Goal: Obtain resource: Obtain resource

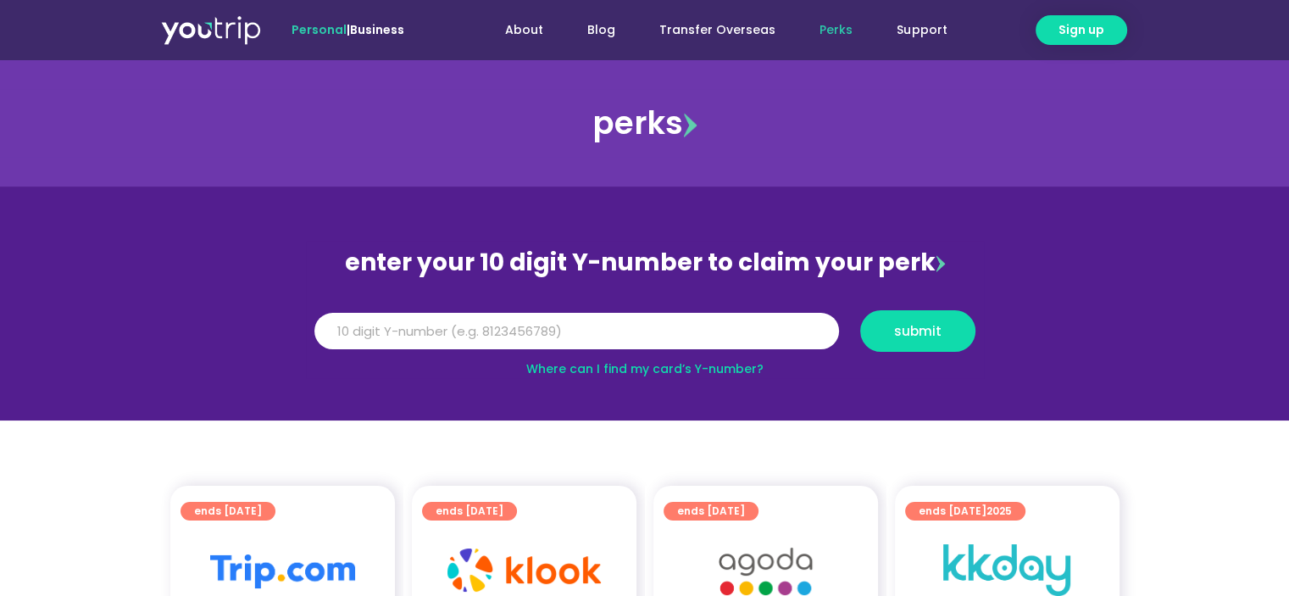
click at [613, 308] on div "Y Number submit" at bounding box center [645, 331] width 678 height 58
click at [513, 353] on div "Y Number submit" at bounding box center [644, 337] width 682 height 54
click at [517, 341] on input "Y Number" at bounding box center [577, 331] width 525 height 37
click at [356, 333] on input "8168229221" at bounding box center [577, 331] width 525 height 37
click at [353, 335] on input "8168229221" at bounding box center [577, 331] width 525 height 37
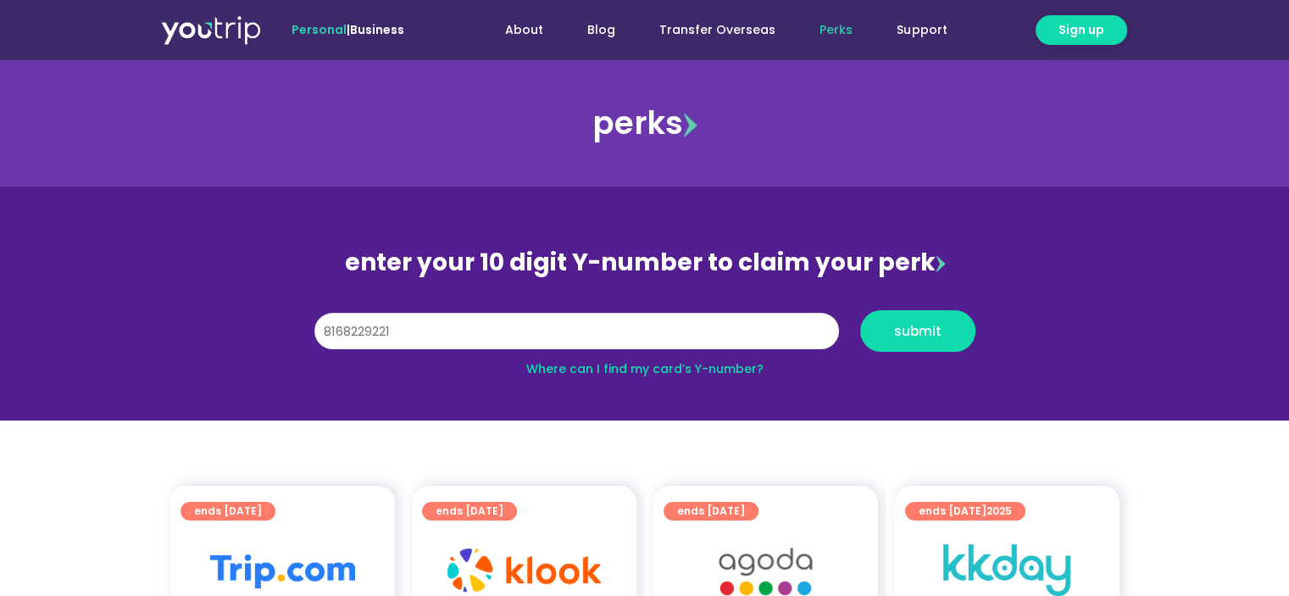
click at [376, 347] on input "8168229221" at bounding box center [577, 331] width 525 height 37
type input "8168229221"
click at [908, 330] on span "submit" at bounding box center [917, 331] width 47 height 13
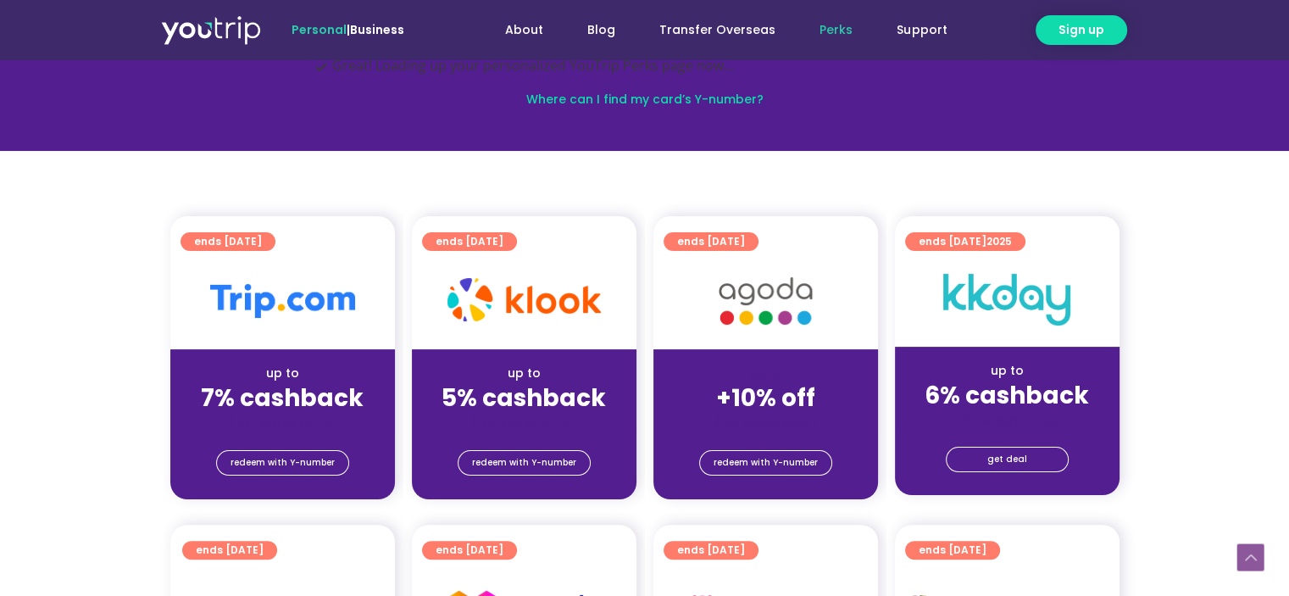
scroll to position [339, 0]
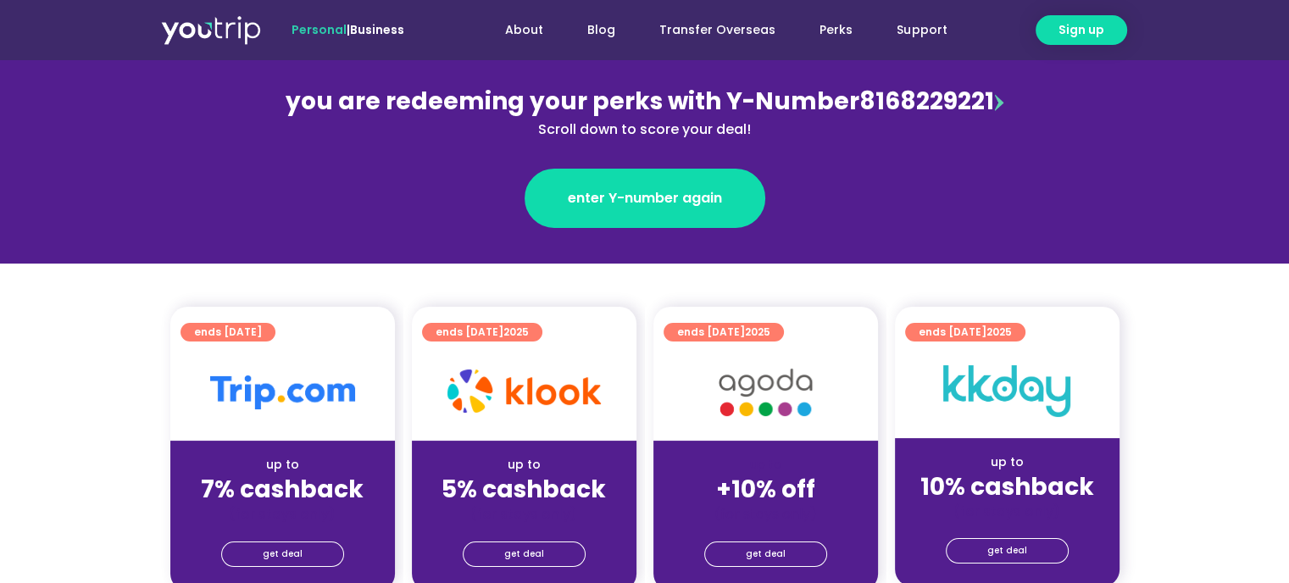
scroll to position [254, 0]
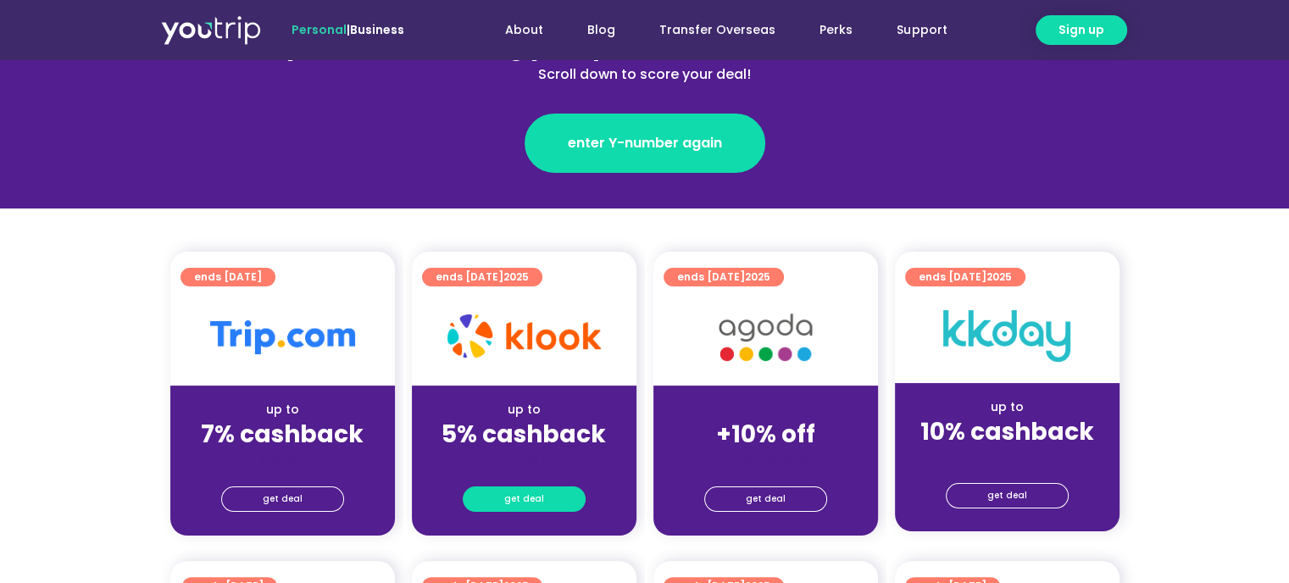
click at [542, 502] on link "get deal" at bounding box center [524, 499] width 123 height 25
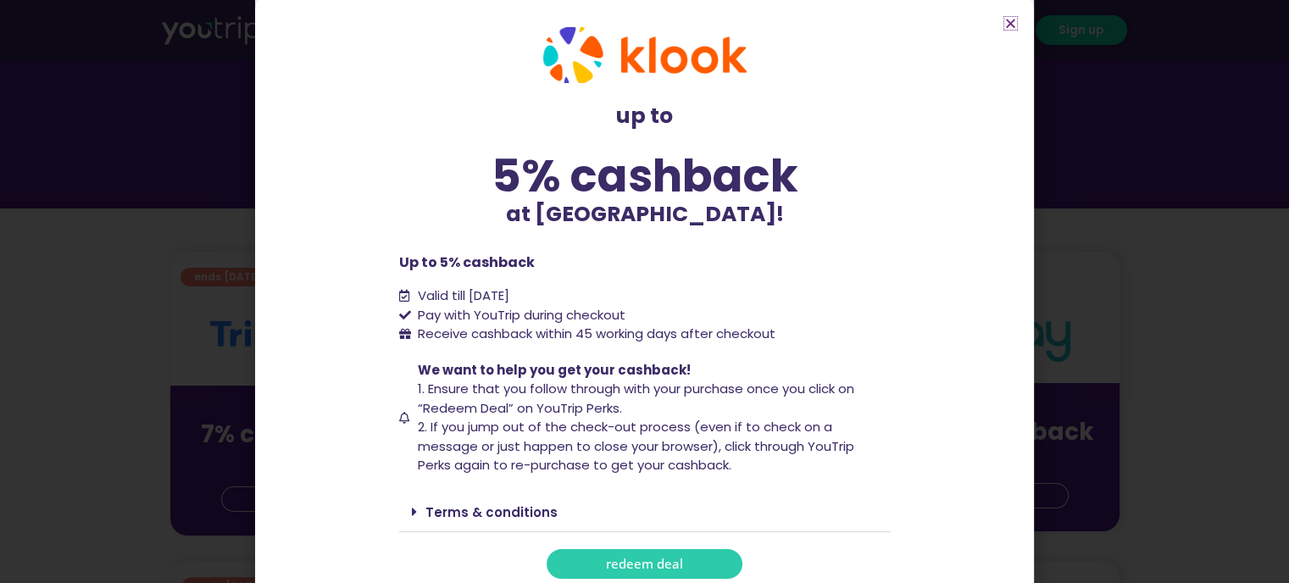
scroll to position [0, 0]
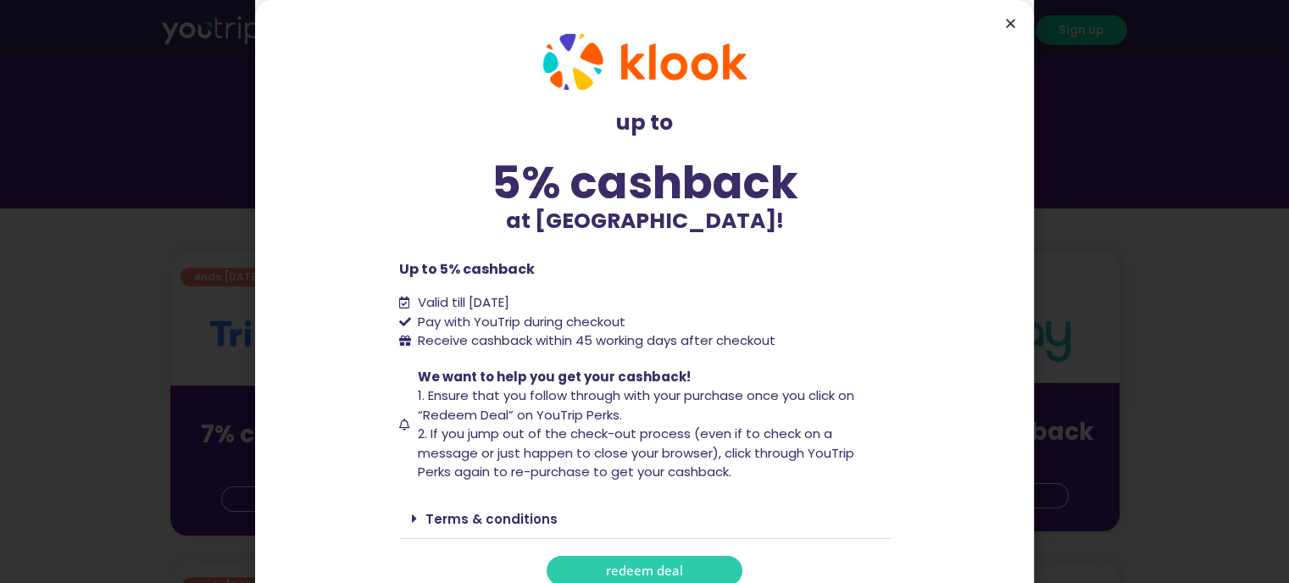
click at [1007, 25] on icon "Close" at bounding box center [1011, 23] width 13 height 13
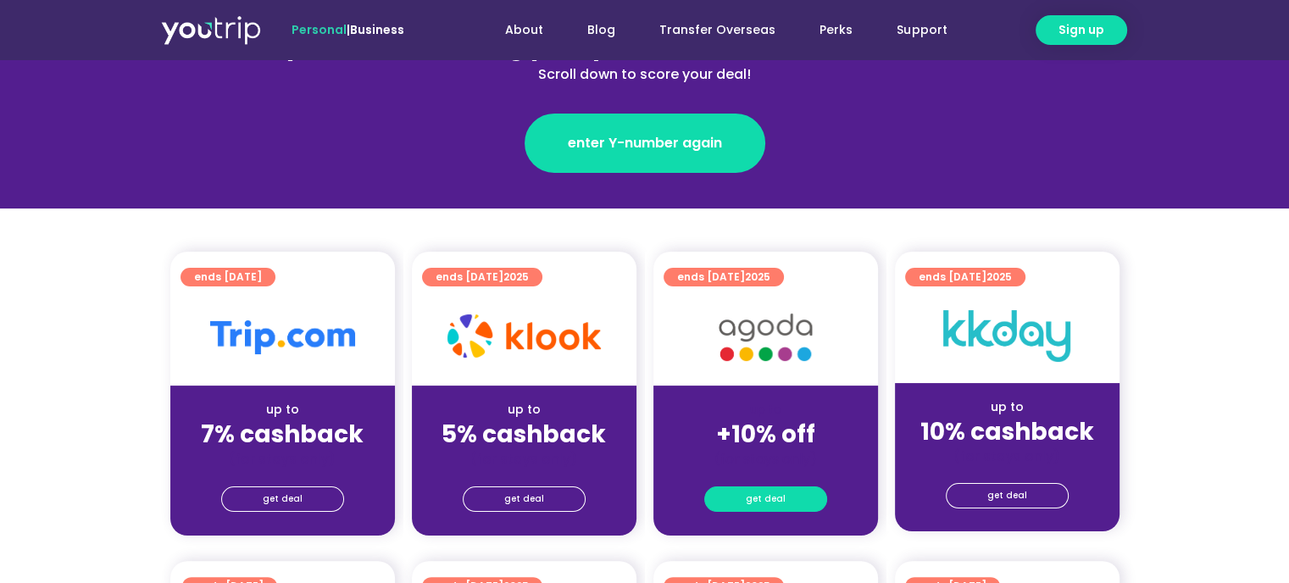
click at [727, 499] on link "get deal" at bounding box center [765, 499] width 123 height 25
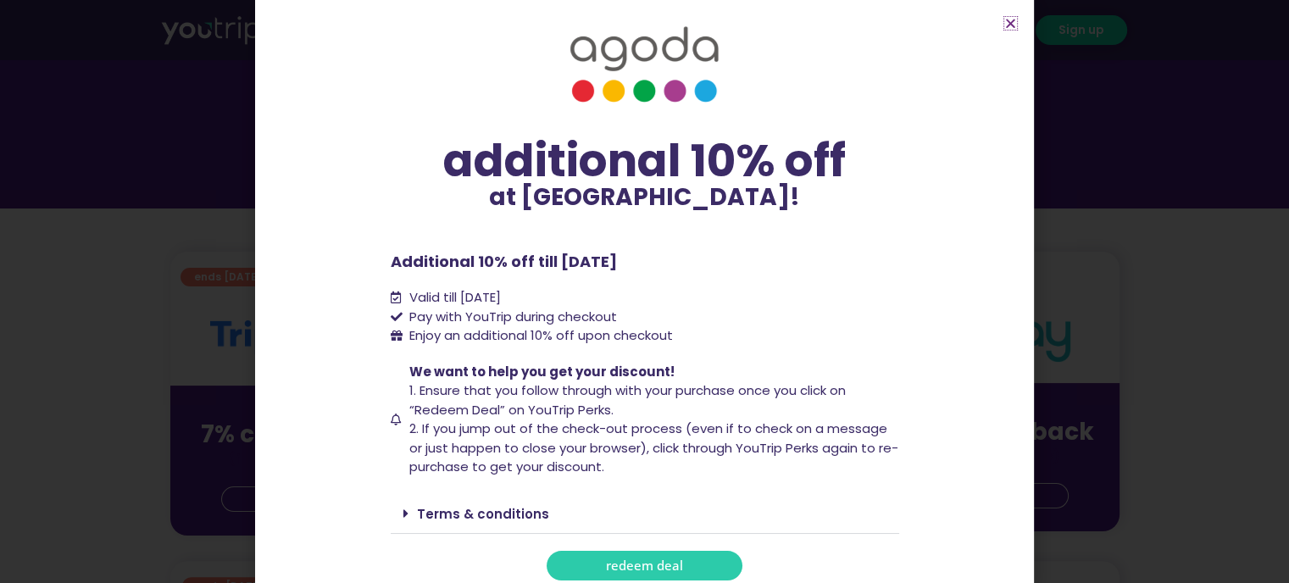
scroll to position [27, 0]
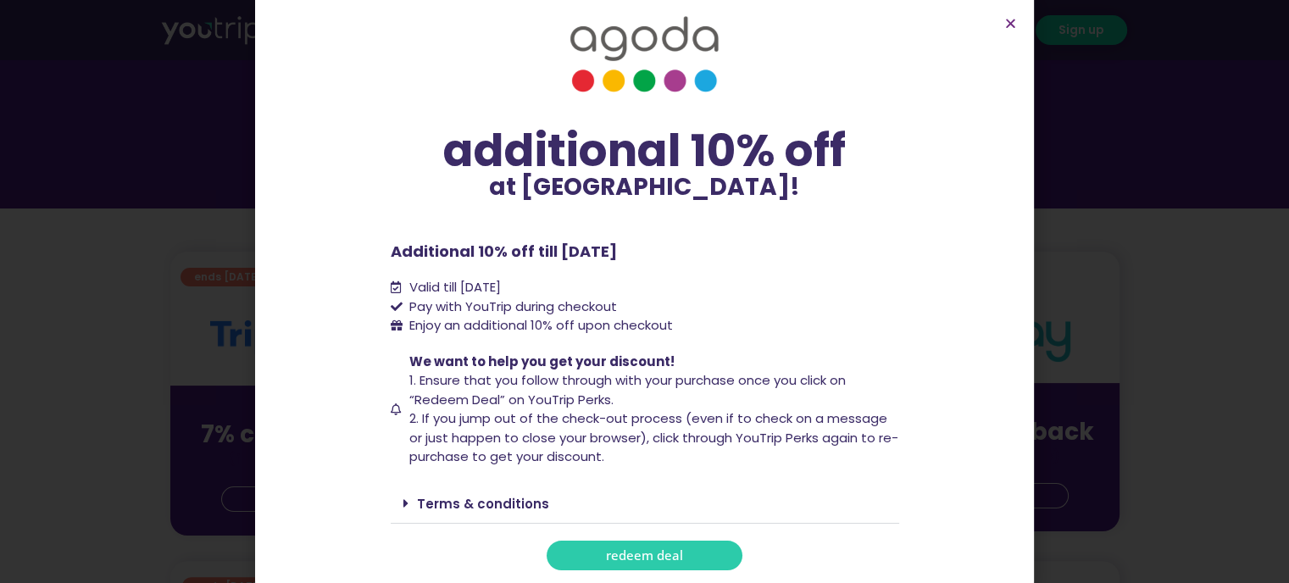
click at [633, 555] on span "redeem deal" at bounding box center [644, 555] width 77 height 13
